Goal: Use online tool/utility: Use online tool/utility

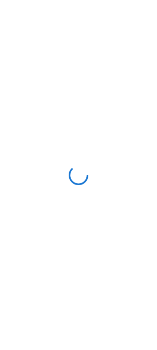
click at [83, 281] on div at bounding box center [78, 175] width 157 height 350
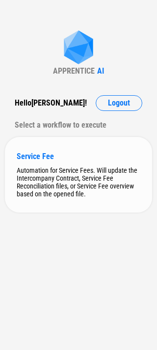
click at [80, 137] on div "Service Fee Automation for Service Fees. Will update the Intercompany Contract,…" at bounding box center [78, 175] width 147 height 76
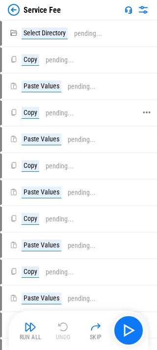
drag, startPoint x: 0, startPoint y: 0, endPoint x: 66, endPoint y: 107, distance: 125.8
click at [66, 107] on div "Copy pending..." at bounding box center [42, 113] width 64 height 12
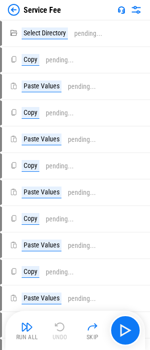
click at [16, 14] on img at bounding box center [14, 10] width 12 height 12
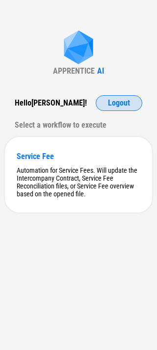
click at [103, 109] on button "Logout" at bounding box center [119, 103] width 47 height 16
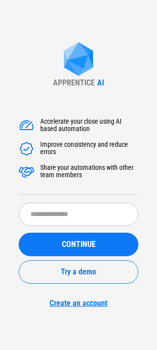
click at [73, 144] on div "Improve consistency and reduce errors" at bounding box center [89, 149] width 98 height 16
